Goal: Navigation & Orientation: Find specific page/section

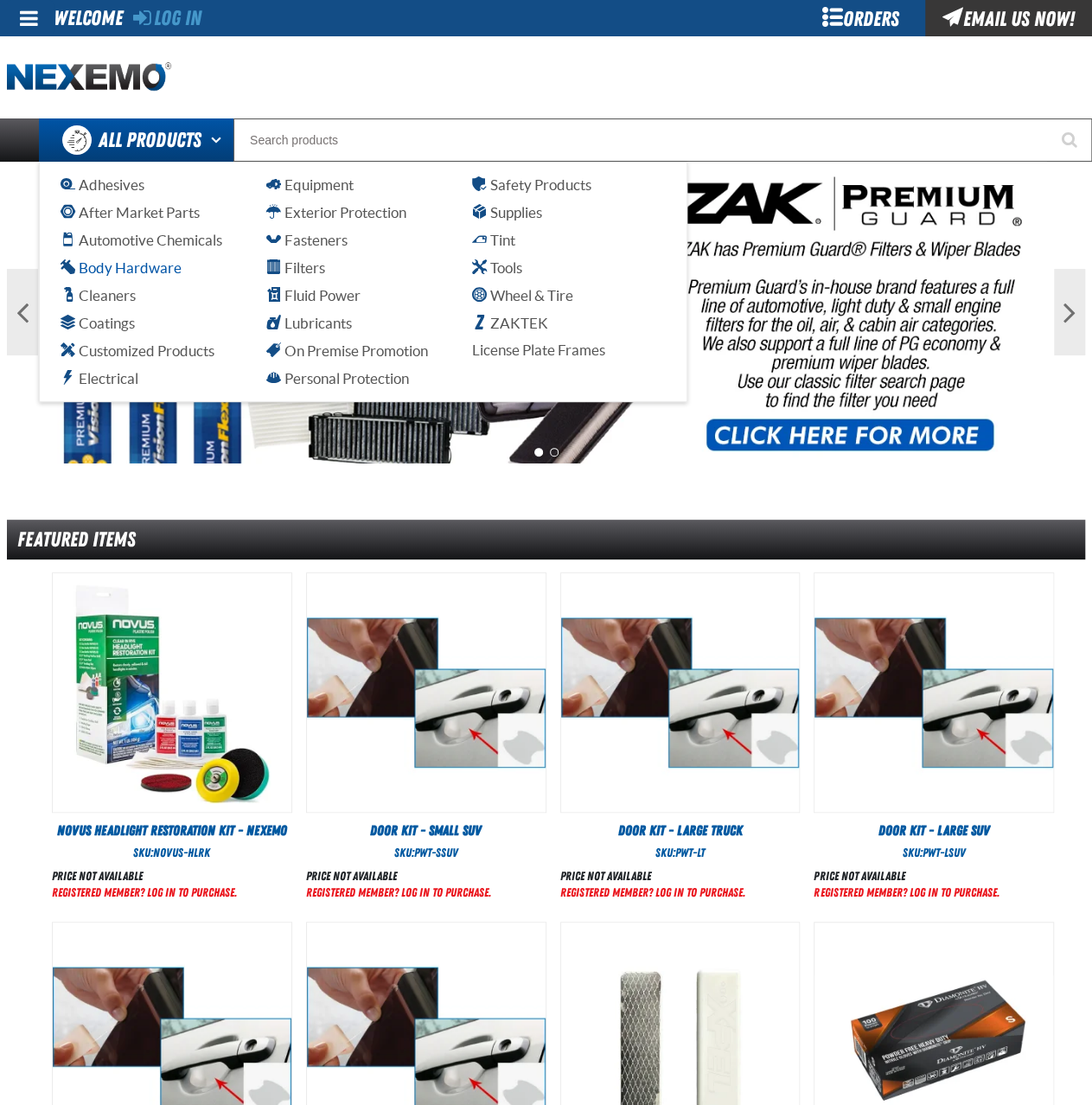
click at [126, 266] on span "Body Hardware" at bounding box center [121, 267] width 121 height 16
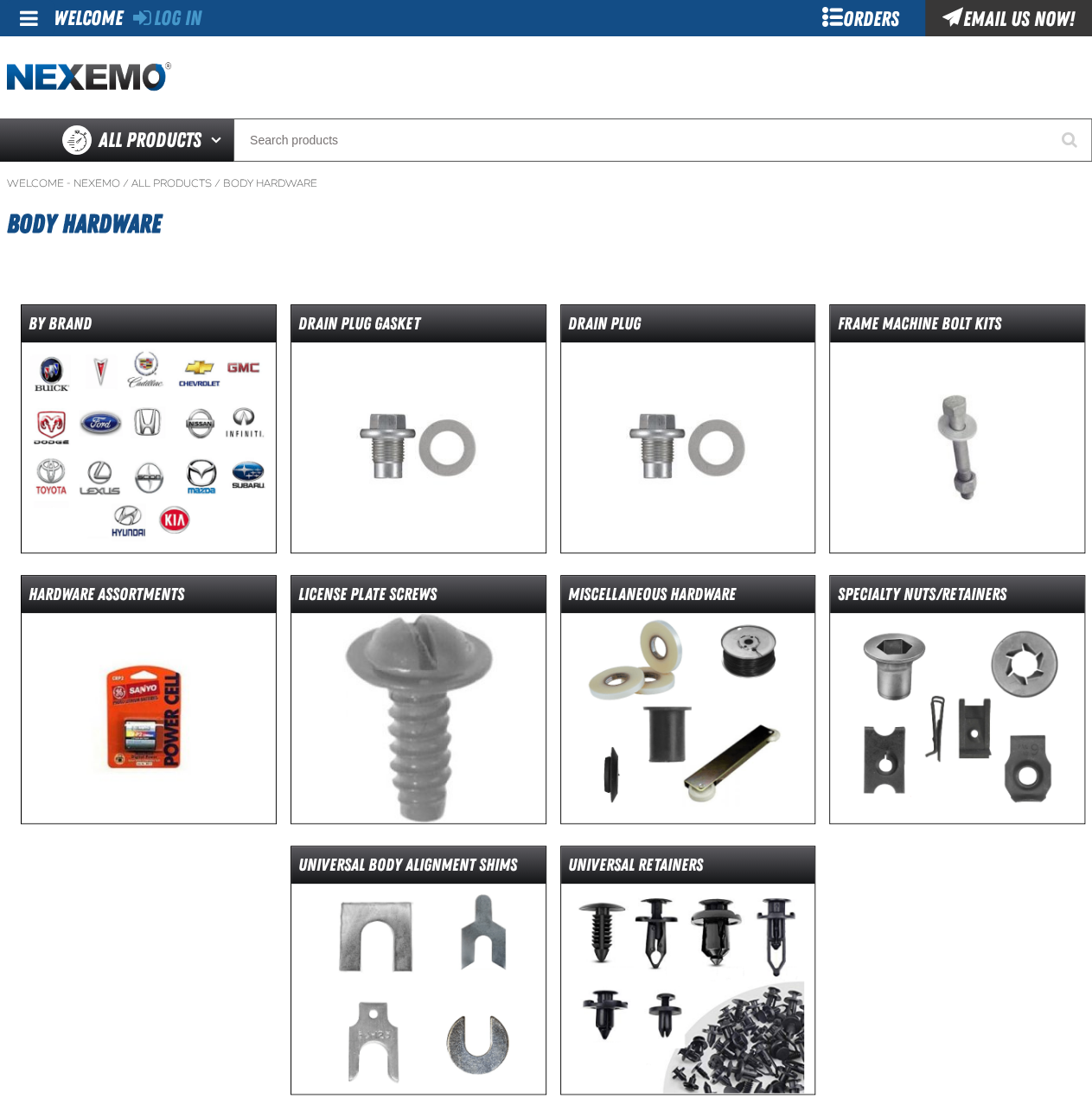
click at [137, 428] on img at bounding box center [149, 447] width 254 height 210
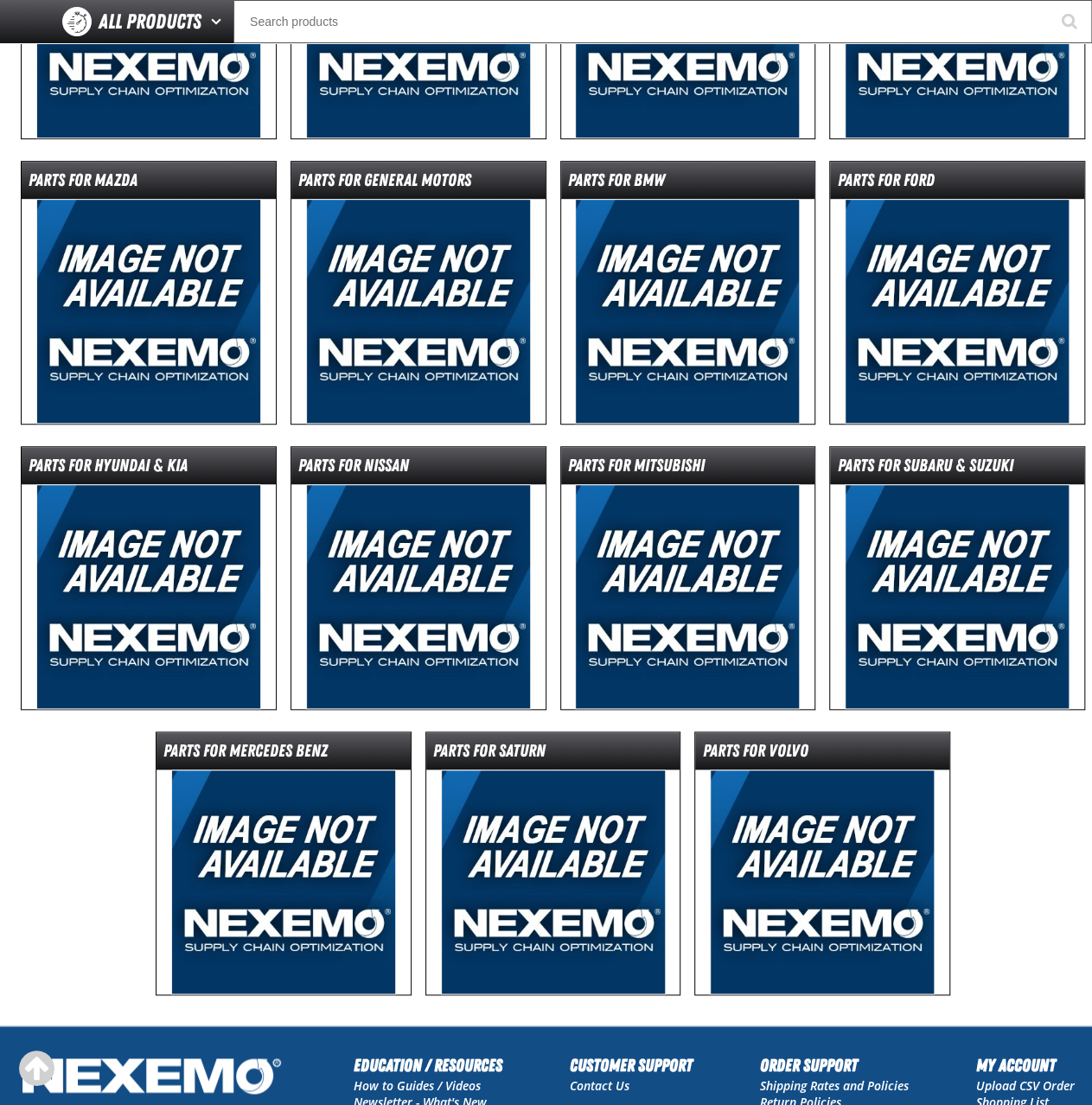
scroll to position [635, 0]
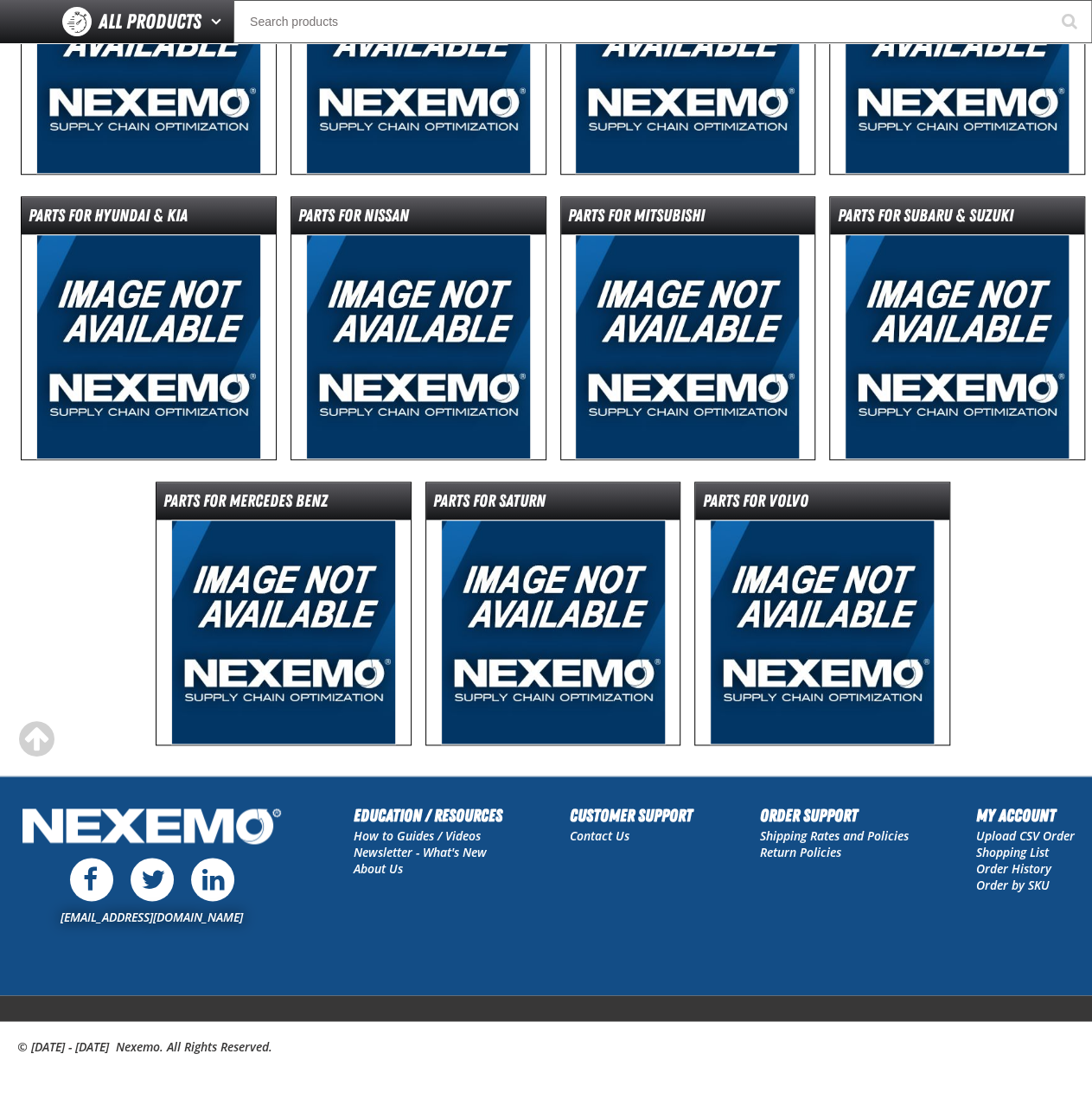
click at [842, 614] on img at bounding box center [822, 631] width 224 height 224
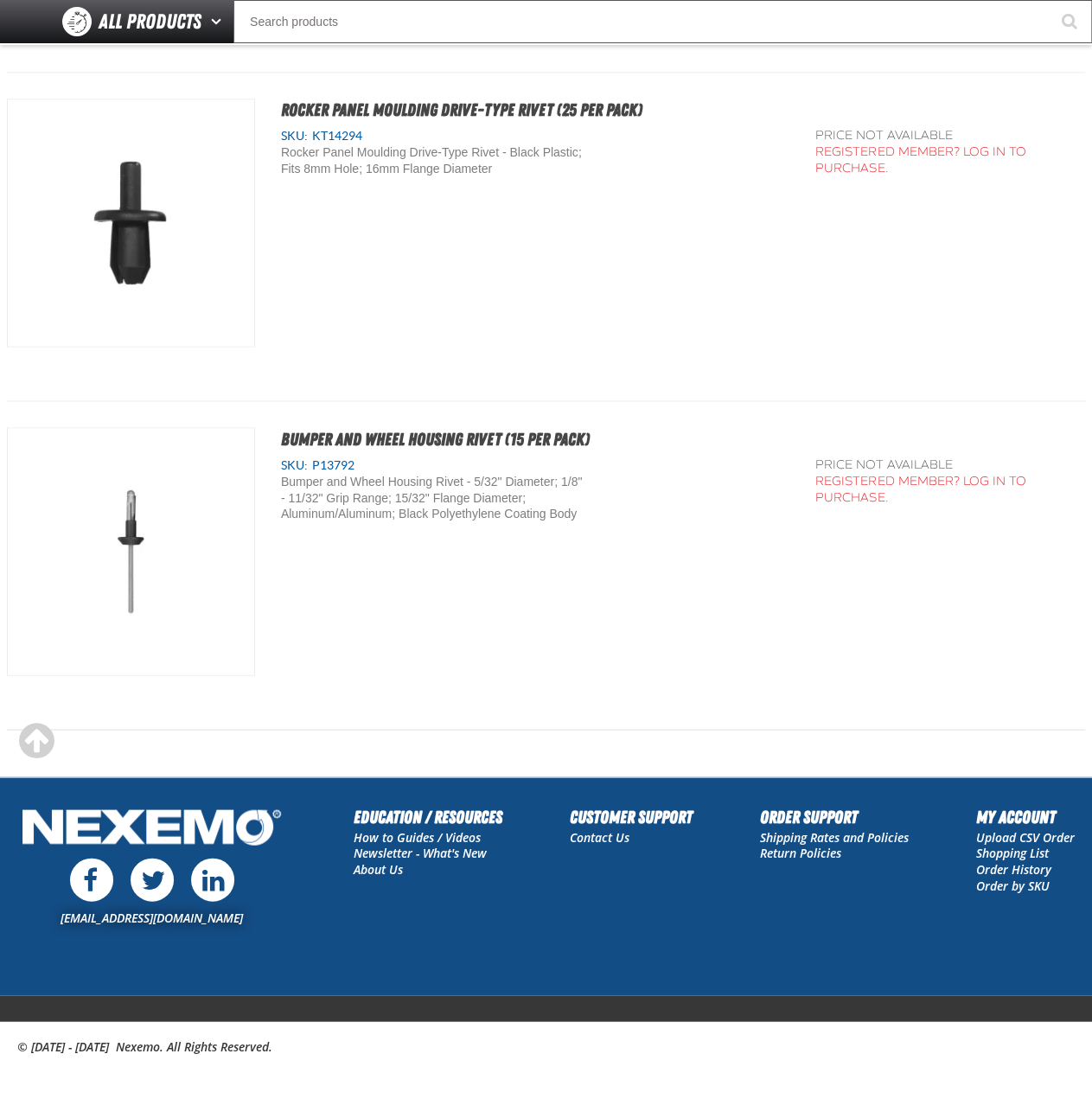
scroll to position [1139, 0]
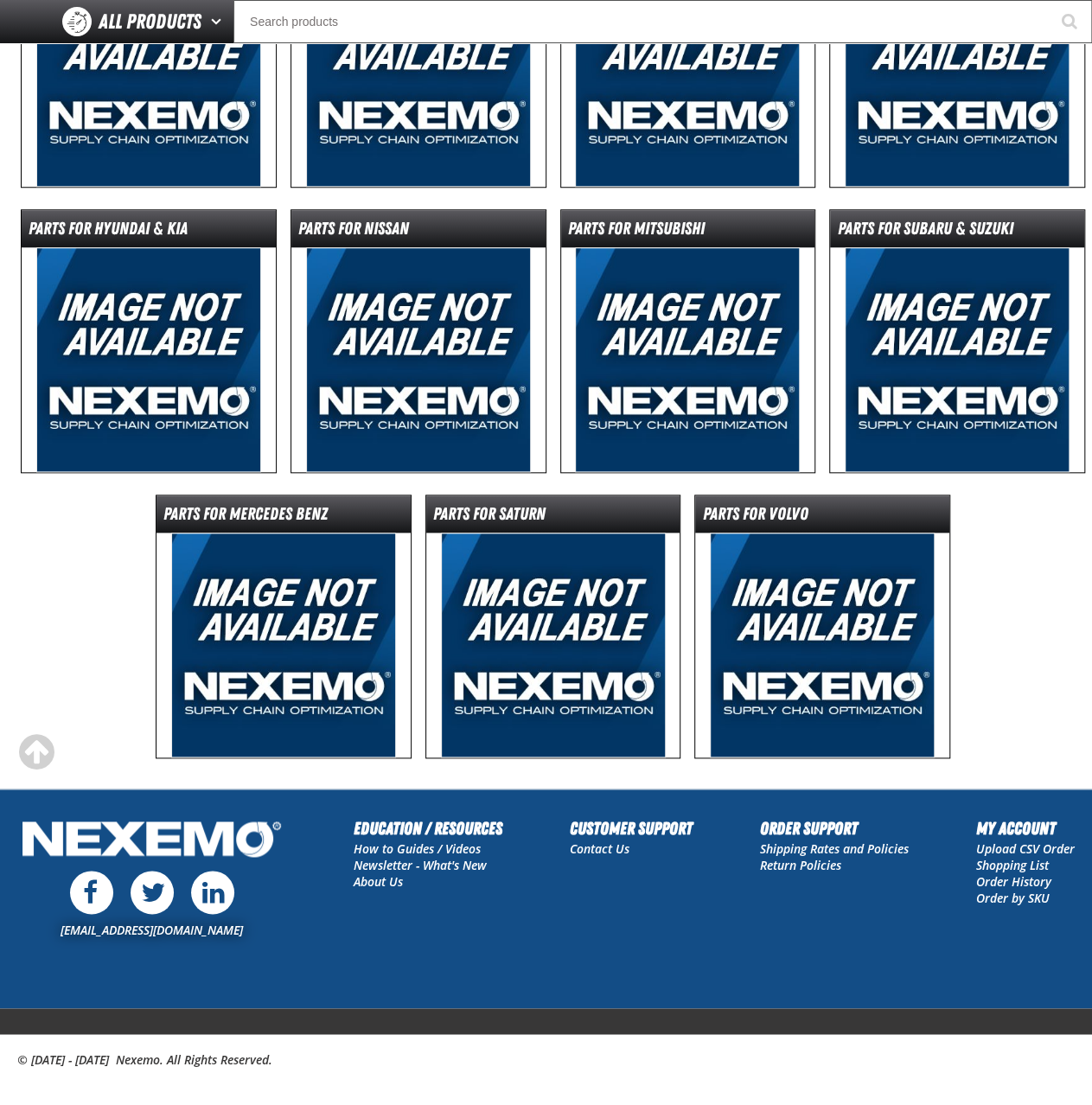
scroll to position [117, 0]
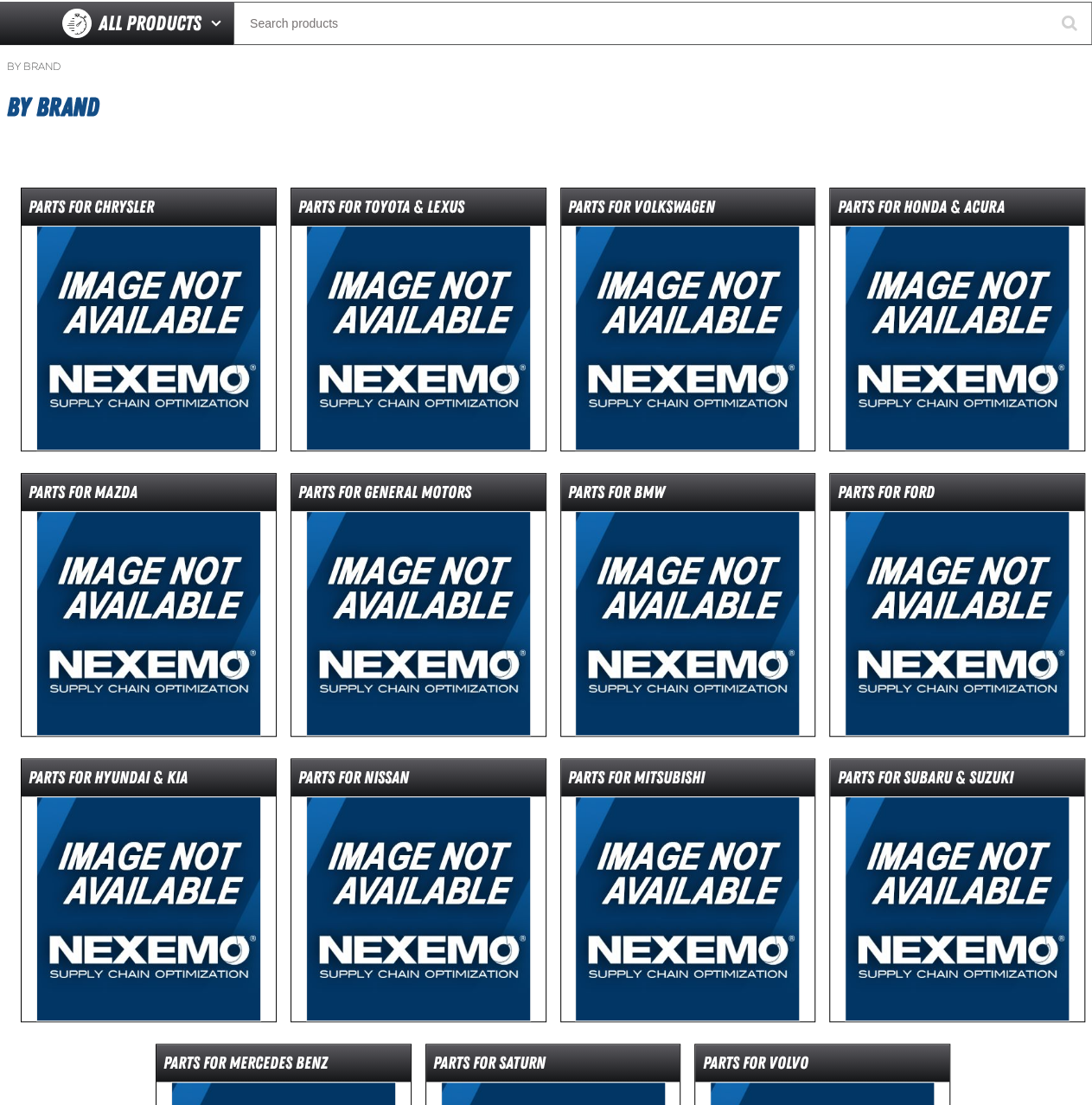
click at [673, 374] on img at bounding box center [686, 337] width 224 height 224
